Goal: Find specific page/section: Find specific page/section

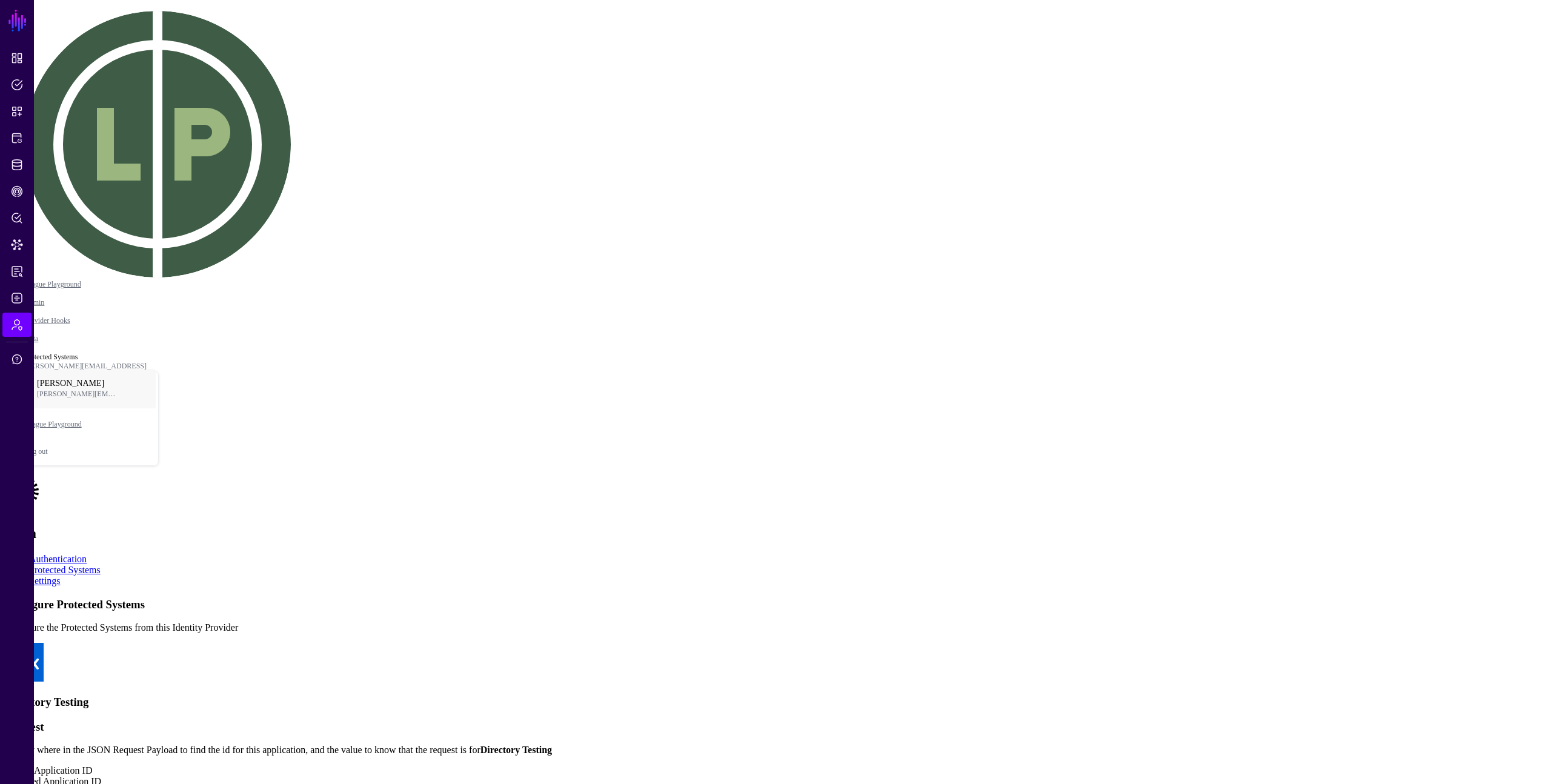
scroll to position [209, 0]
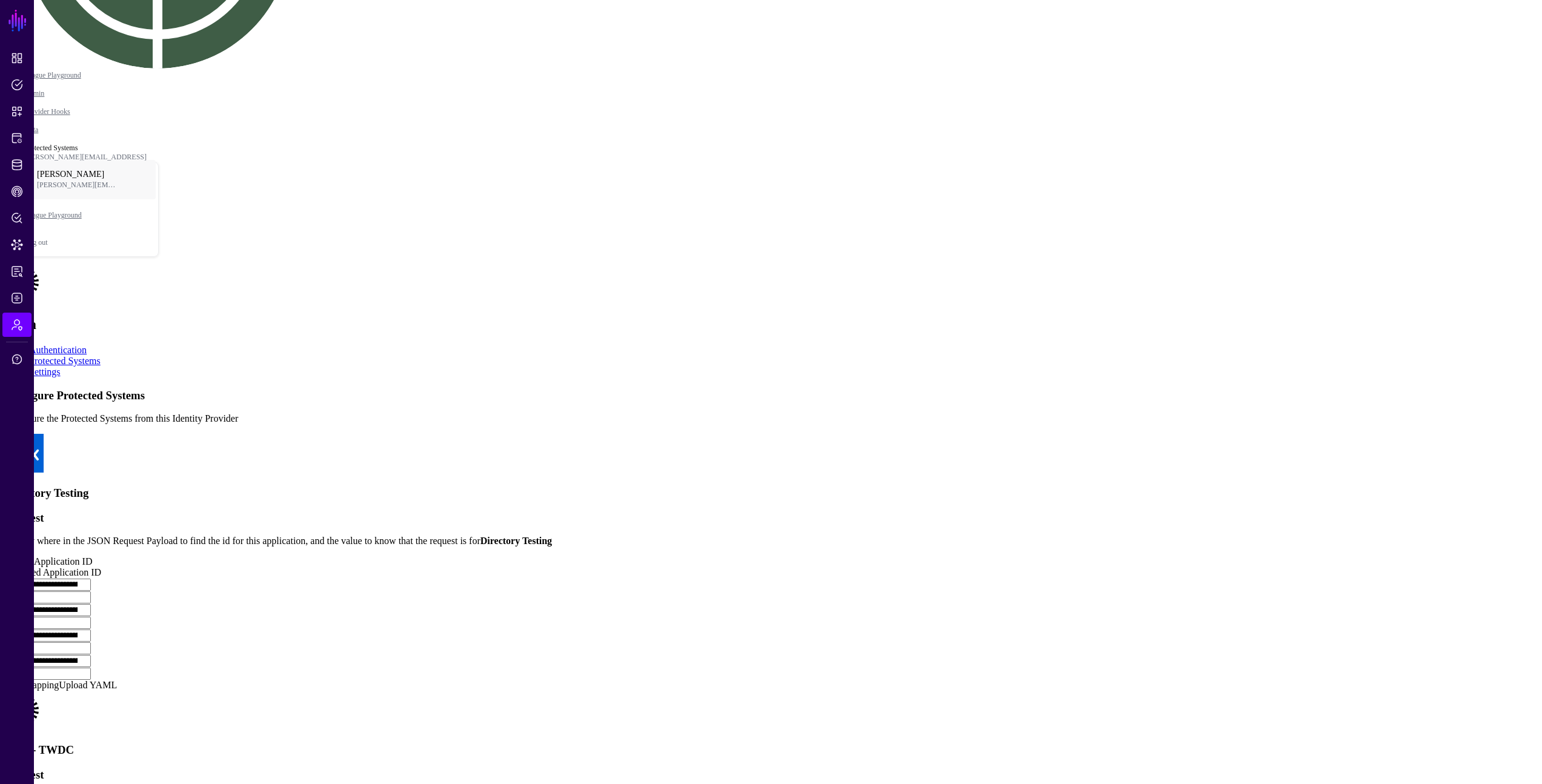
click at [1399, 389] on app-admin-providers-item-integrations "**********" at bounding box center [771, 718] width 1532 height 659
